Goal: Find specific page/section: Find specific page/section

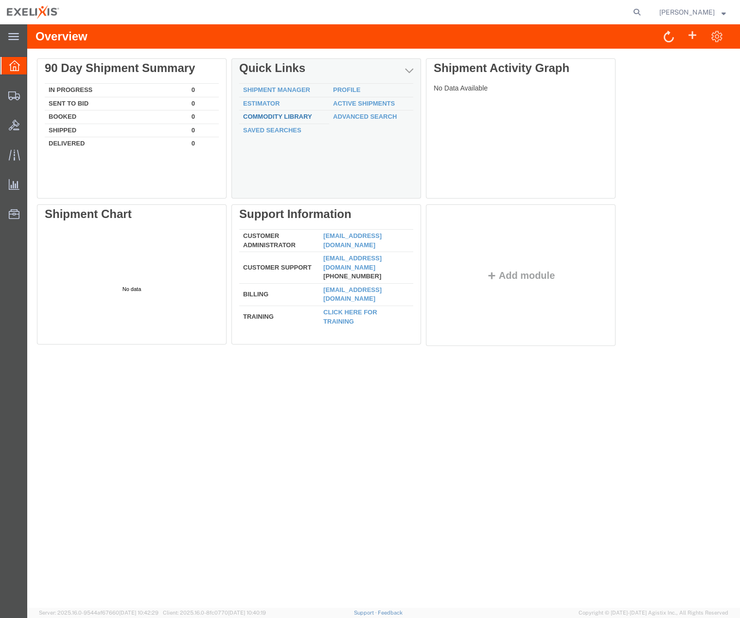
click at [291, 115] on link "Commodity Library" at bounding box center [277, 116] width 69 height 7
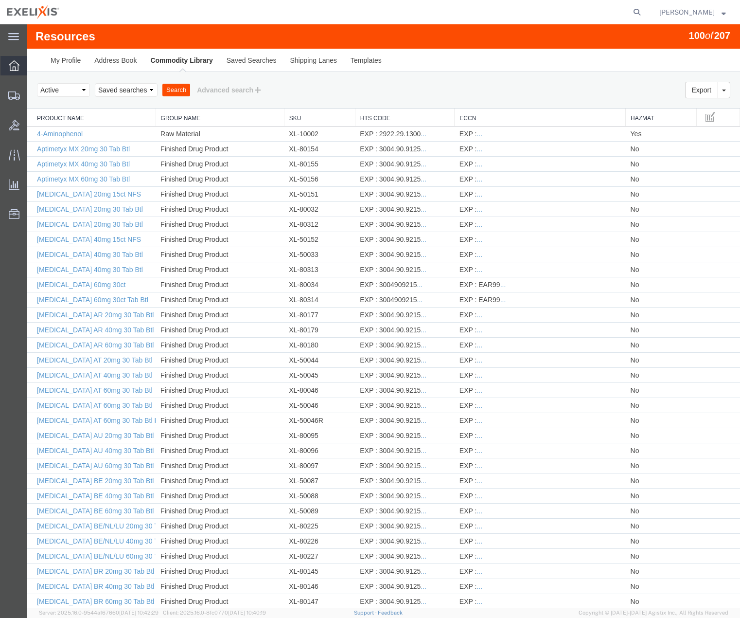
click at [13, 61] on icon at bounding box center [14, 65] width 11 height 11
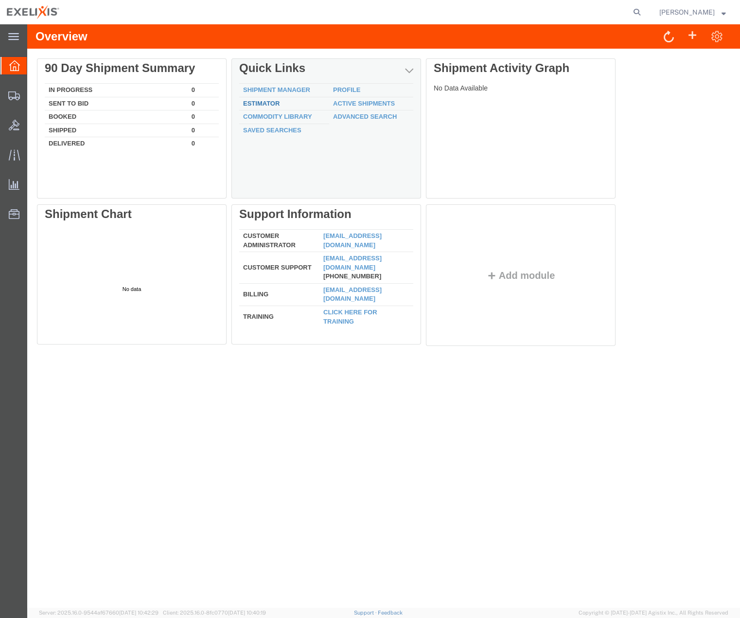
click at [255, 102] on link "Estimator" at bounding box center [261, 103] width 36 height 7
